Goal: Task Accomplishment & Management: Complete application form

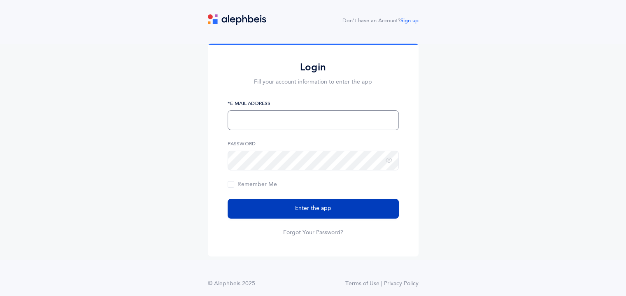
type input "[EMAIL_ADDRESS][DOMAIN_NAME]"
click at [286, 206] on button "Enter the app" at bounding box center [313, 209] width 171 height 20
